Goal: Information Seeking & Learning: Learn about a topic

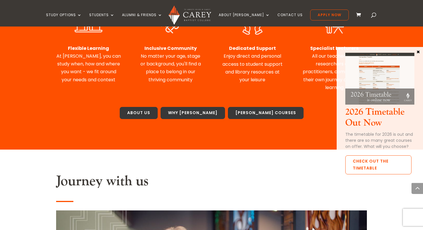
scroll to position [330, 0]
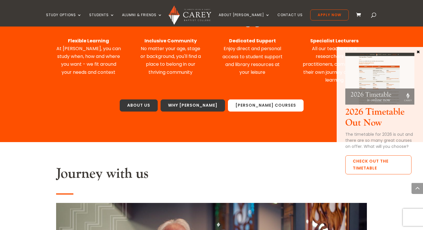
click at [249, 106] on link "Carey Courses" at bounding box center [266, 105] width 76 height 12
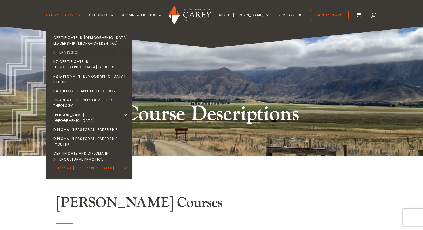
click at [82, 51] on link "Intermission" at bounding box center [90, 52] width 86 height 9
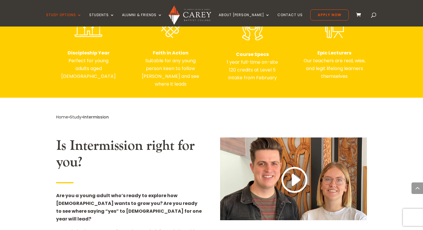
scroll to position [274, 0]
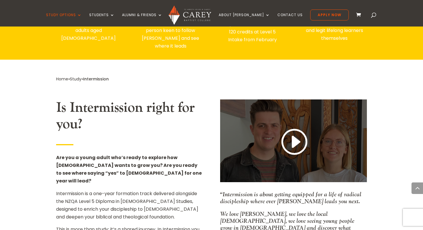
click at [294, 138] on link at bounding box center [294, 142] width 28 height 30
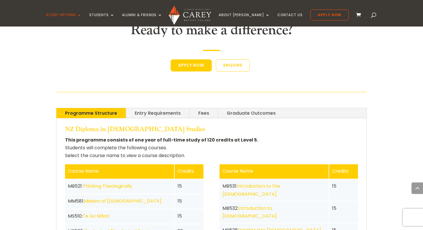
scroll to position [1100, 0]
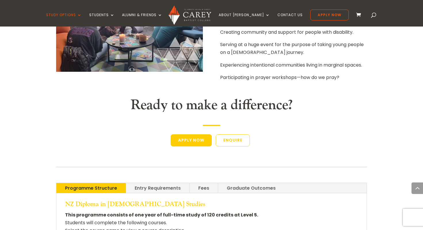
click at [167, 183] on link "Entry Requirements" at bounding box center [157, 188] width 63 height 10
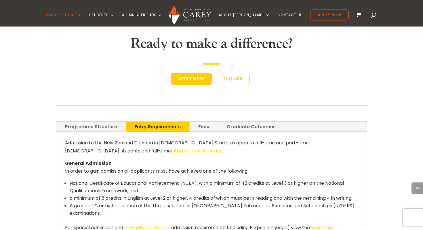
scroll to position [1162, 0]
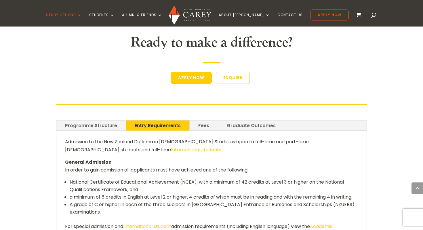
click at [196, 120] on link "Fees" at bounding box center [204, 125] width 28 height 10
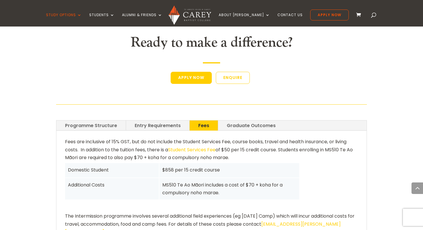
click at [220, 131] on div "Fees are inclusive of 15% GST, but do not include the Student Services Fee, cou…" at bounding box center [211, 206] width 310 height 151
click at [221, 120] on link "Graduate Outcomes" at bounding box center [251, 125] width 66 height 10
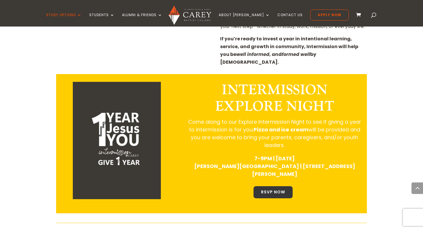
scroll to position [653, 0]
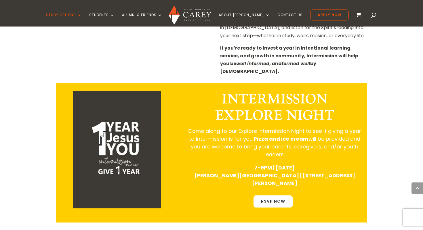
click at [280, 195] on link "RSVP NOW" at bounding box center [272, 201] width 39 height 12
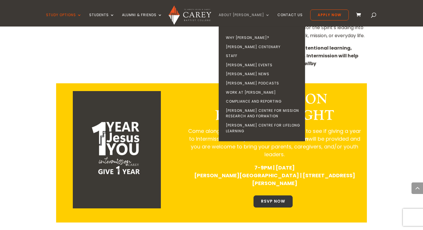
click at [236, 13] on link "About [PERSON_NAME]" at bounding box center [244, 20] width 51 height 14
click at [245, 37] on link "Why [PERSON_NAME]?" at bounding box center [263, 37] width 86 height 9
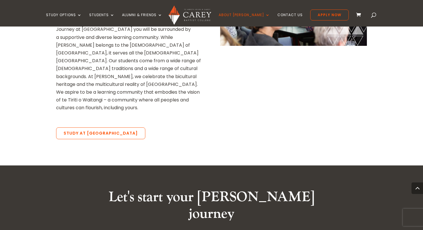
scroll to position [898, 0]
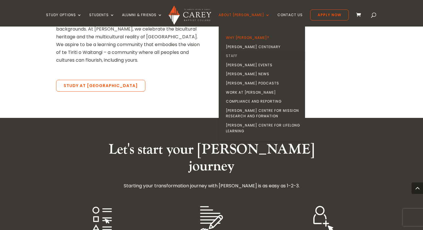
click at [243, 54] on link "Staff" at bounding box center [263, 55] width 86 height 9
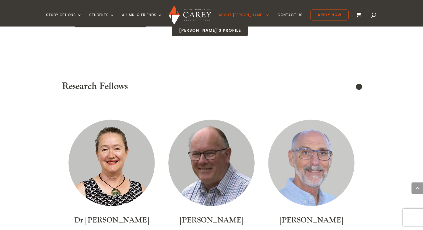
scroll to position [3131, 0]
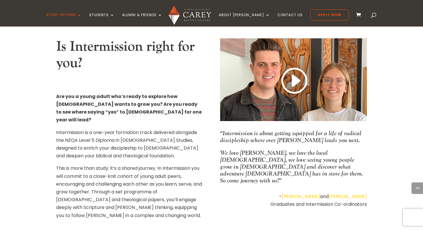
scroll to position [329, 0]
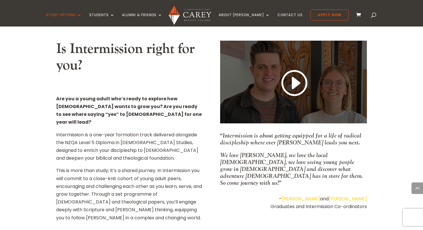
click at [305, 70] on link at bounding box center [294, 83] width 28 height 30
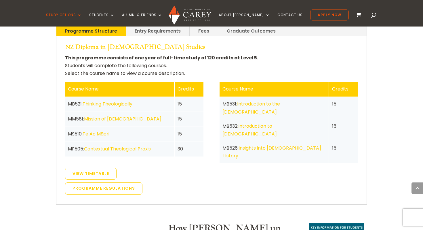
scroll to position [1248, 0]
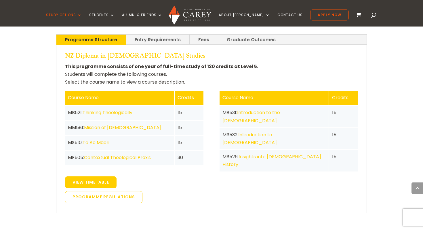
click at [93, 176] on link "View Timetable" at bounding box center [90, 182] width 51 height 12
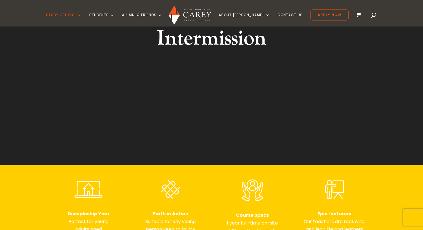
scroll to position [67, 0]
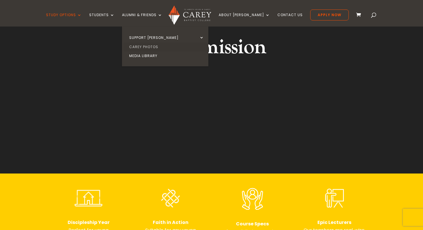
click at [149, 44] on link "Carey Photos" at bounding box center [166, 46] width 86 height 9
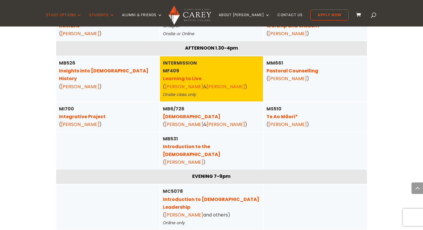
scroll to position [425, 0]
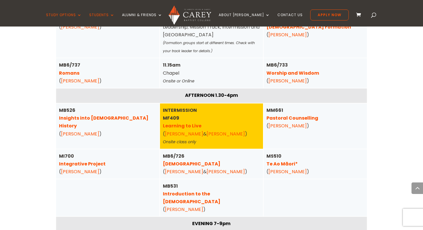
click at [178, 133] on link "[PERSON_NAME]" at bounding box center [184, 133] width 38 height 7
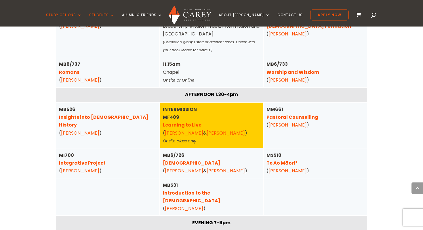
scroll to position [431, 0]
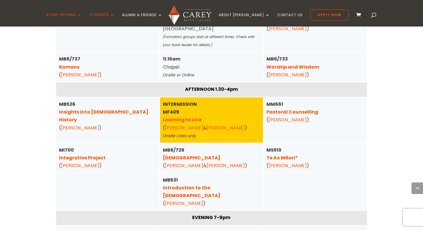
click at [207, 129] on link "[PERSON_NAME]" at bounding box center [226, 127] width 38 height 7
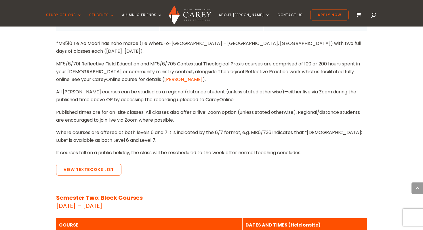
scroll to position [798, 0]
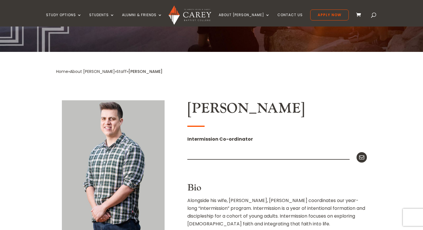
scroll to position [93, 0]
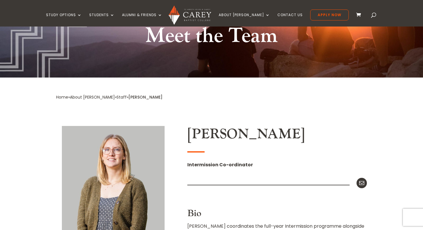
scroll to position [59, 0]
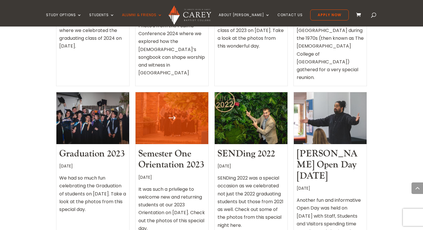
scroll to position [294, 0]
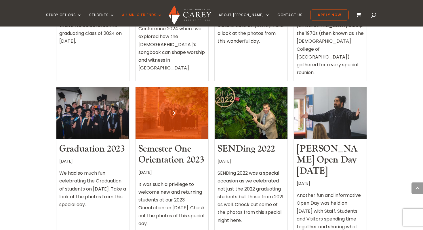
click at [175, 178] on div "It was such a privilege to welcome new and returning students at our 2023 Orien…" at bounding box center [171, 205] width 67 height 54
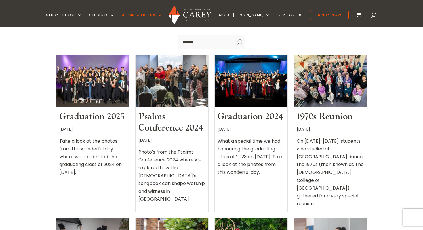
scroll to position [152, 0]
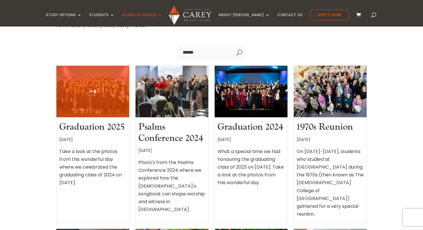
click at [111, 138] on div "[DATE]" at bounding box center [92, 139] width 67 height 11
click at [103, 131] on link "Graduation 2025" at bounding box center [91, 127] width 65 height 12
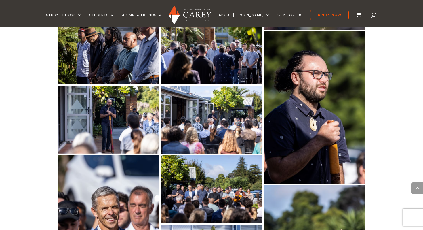
scroll to position [383, 0]
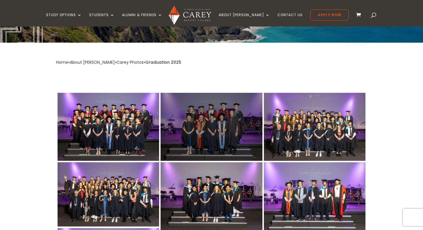
scroll to position [111, 0]
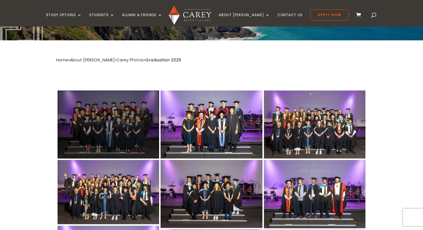
click at [144, 137] on div at bounding box center [109, 124] width 102 height 68
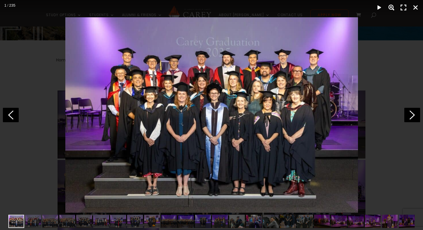
click at [379, 92] on div at bounding box center [211, 115] width 423 height 230
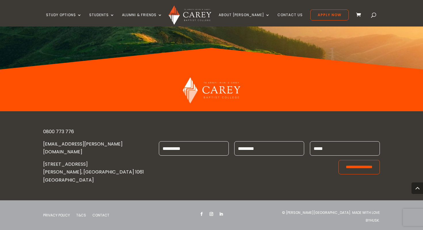
scroll to position [3931, 0]
